Goal: Contribute content: Contribute content

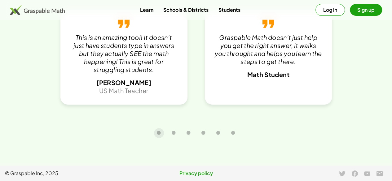
scroll to position [1317, 0]
click at [155, 9] on link "Learn" at bounding box center [146, 9] width 23 height 11
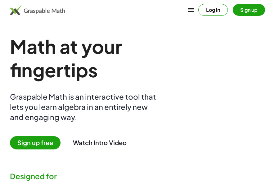
click at [215, 7] on button "Log in" at bounding box center [212, 10] width 29 height 12
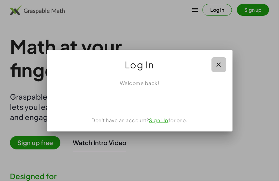
click at [222, 65] on icon "button" at bounding box center [218, 64] width 7 height 7
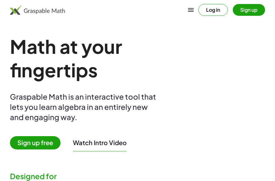
click at [242, 10] on button "Sign up" at bounding box center [248, 10] width 32 height 12
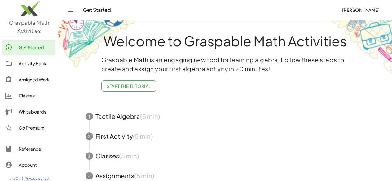
scroll to position [46, 0]
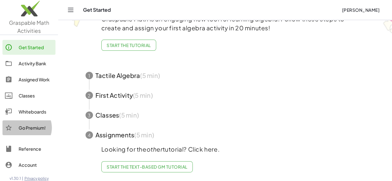
click at [33, 130] on div "Go Premium!" at bounding box center [36, 127] width 34 height 7
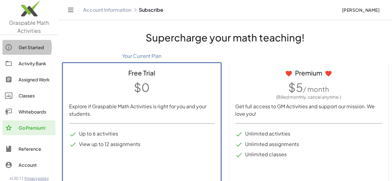
click at [32, 53] on link "Get Started" at bounding box center [28, 47] width 53 height 15
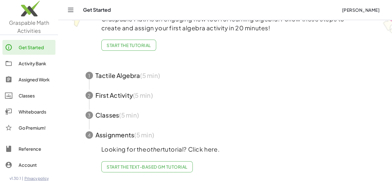
click at [190, 70] on span "button" at bounding box center [225, 76] width 294 height 20
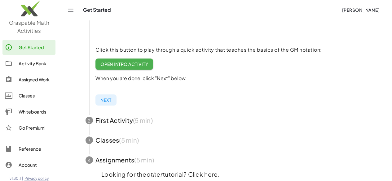
scroll to position [119, 0]
click at [102, 102] on span "Next" at bounding box center [105, 100] width 11 height 6
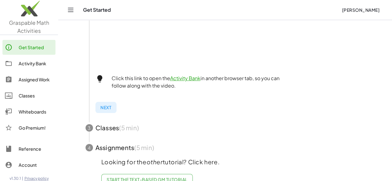
scroll to position [252, 0]
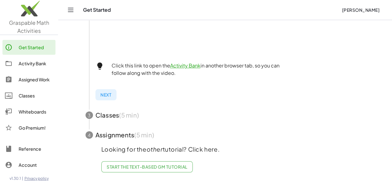
click at [106, 95] on button "Next" at bounding box center [105, 94] width 21 height 11
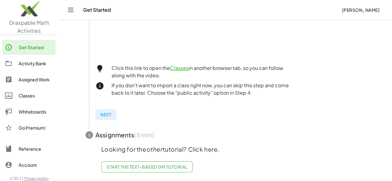
scroll to position [246, 0]
click at [33, 69] on link "Activity Bank" at bounding box center [28, 63] width 53 height 15
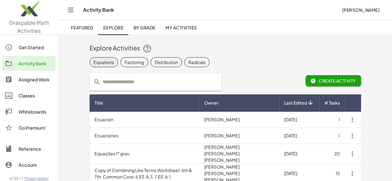
click at [94, 64] on div "Equations" at bounding box center [104, 62] width 20 height 7
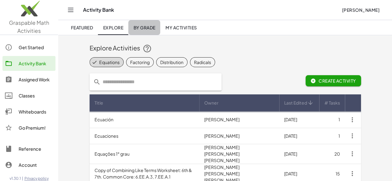
click at [147, 26] on span "By Grade" at bounding box center [144, 28] width 22 height 6
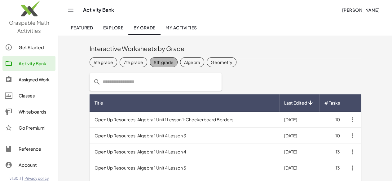
click at [154, 60] on div "8th grade" at bounding box center [164, 62] width 20 height 7
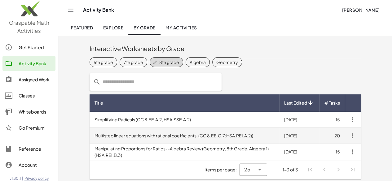
click at [122, 134] on td "Multistep linear equations with rational coefficients. (CC 8.EE.C.7;HSA.REI.A.2…" at bounding box center [185, 136] width 190 height 16
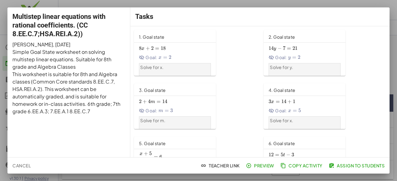
drag, startPoint x: 389, startPoint y: 27, endPoint x: 394, endPoint y: 52, distance: 24.9
click at [274, 52] on div at bounding box center [198, 90] width 397 height 181
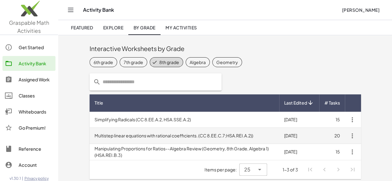
click at [164, 135] on td "Multistep linear equations with rational coefficients. (CC 8.EE.C.7;HSA.REI.A.2…" at bounding box center [185, 136] width 190 height 16
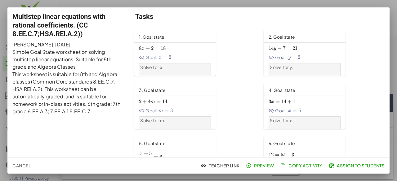
click at [274, 2] on div at bounding box center [198, 90] width 397 height 181
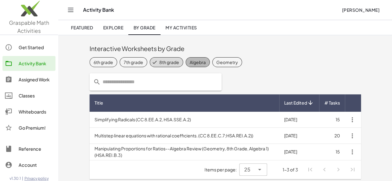
click at [190, 64] on div "Algebra" at bounding box center [198, 62] width 16 height 7
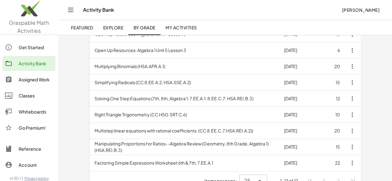
scroll to position [147, 0]
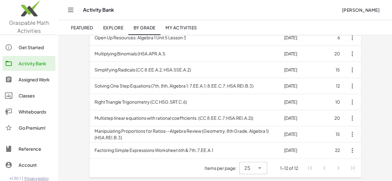
click at [71, 10] on icon "Toggle navigation" at bounding box center [70, 9] width 7 height 7
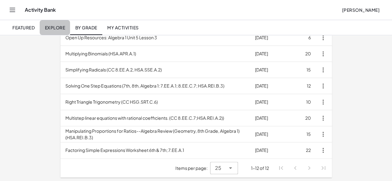
click at [56, 27] on span "Explore" at bounding box center [55, 28] width 20 height 6
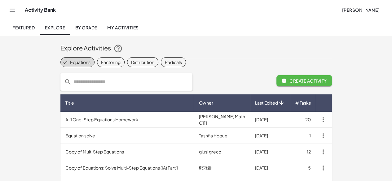
click at [274, 79] on span "Create Activity" at bounding box center [304, 81] width 46 height 6
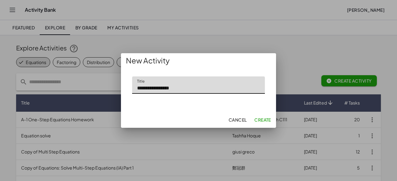
type input "**********"
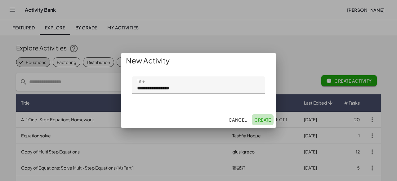
click at [265, 120] on span "Create" at bounding box center [262, 120] width 17 height 6
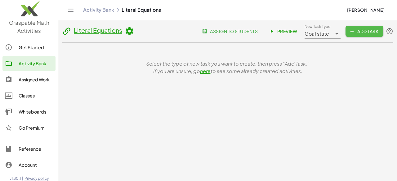
click at [274, 29] on span "Add Task" at bounding box center [364, 32] width 28 height 6
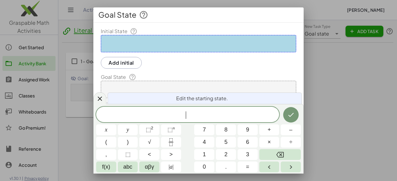
click at [274, 56] on div at bounding box center [198, 90] width 397 height 181
click at [99, 98] on icon at bounding box center [99, 98] width 7 height 7
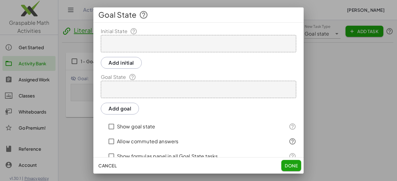
click at [274, 29] on div at bounding box center [198, 90] width 397 height 181
click at [274, 170] on button "Done" at bounding box center [291, 165] width 20 height 11
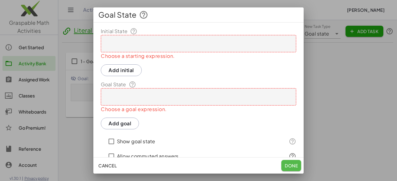
click at [274, 167] on span "Done" at bounding box center [291, 166] width 13 height 6
click at [142, 11] on icon at bounding box center [143, 14] width 9 height 9
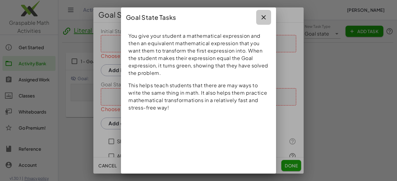
click at [262, 15] on icon "button" at bounding box center [263, 17] width 7 height 7
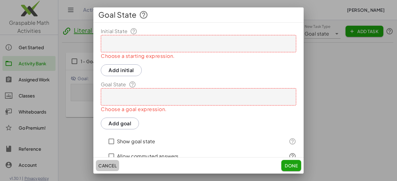
click at [104, 166] on span "Cancel" at bounding box center [107, 166] width 18 height 6
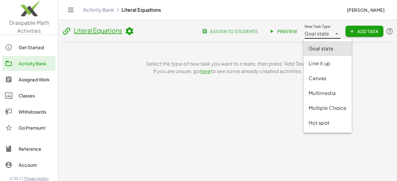
click at [274, 32] on icon at bounding box center [336, 33] width 7 height 7
click at [274, 76] on div "Canvas" at bounding box center [327, 78] width 38 height 7
type input "******"
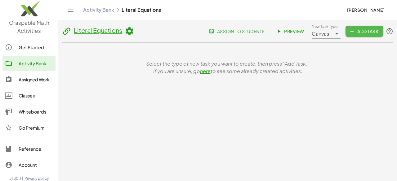
click at [274, 33] on span "Add Task" at bounding box center [364, 32] width 28 height 6
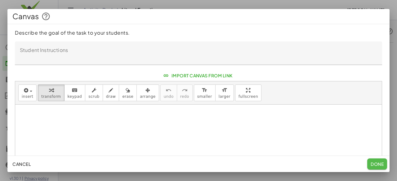
click at [274, 166] on span "Done" at bounding box center [376, 164] width 13 height 6
